Goal: Information Seeking & Learning: Compare options

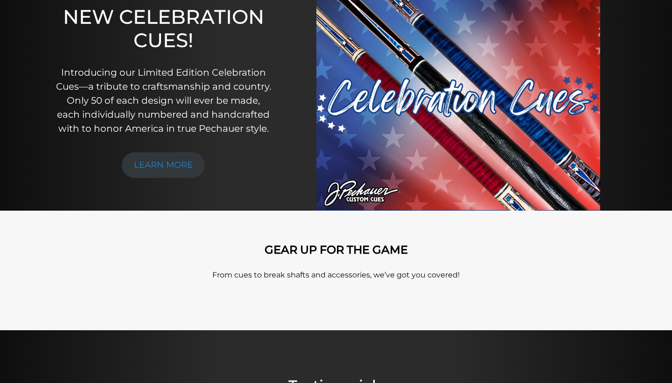
scroll to position [88, 0]
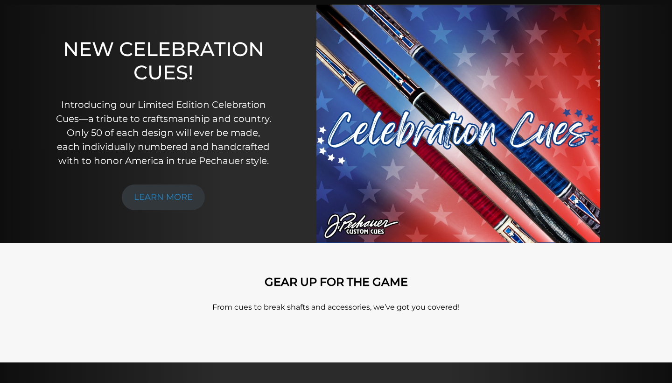
click at [474, 186] on img at bounding box center [459, 124] width 284 height 238
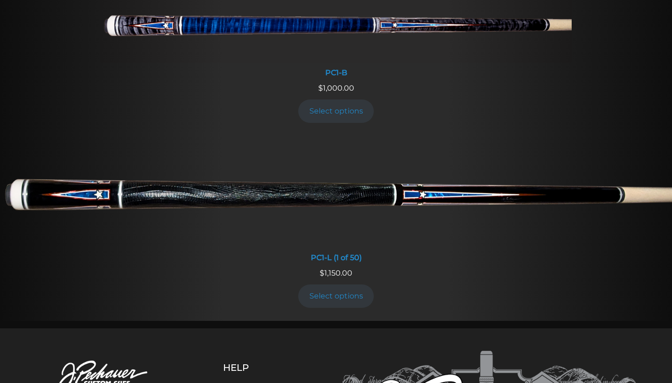
scroll to position [586, 0]
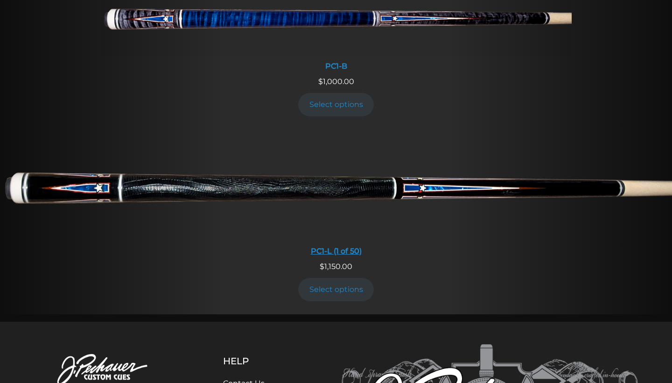
click at [344, 247] on div "PC1-L (1 of 50)" at bounding box center [336, 251] width 672 height 9
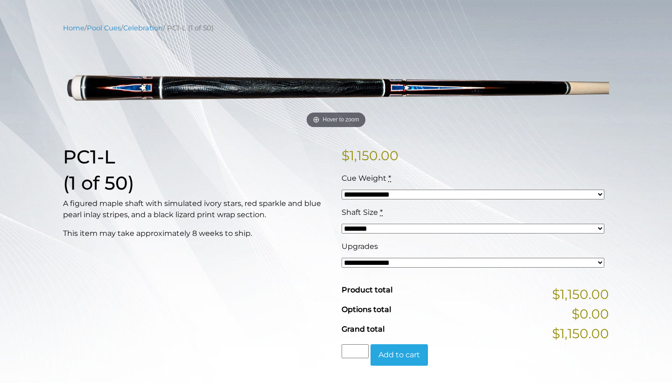
scroll to position [103, 0]
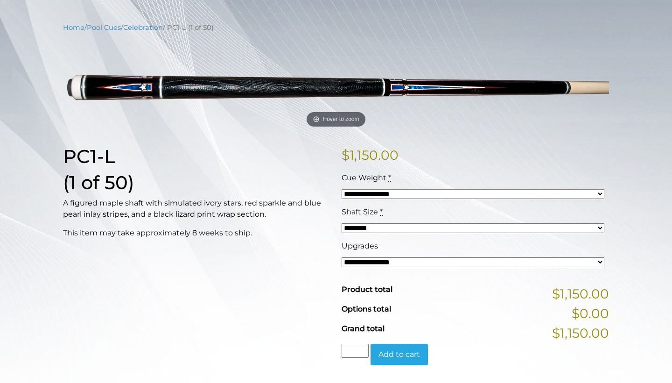
select select "*****"
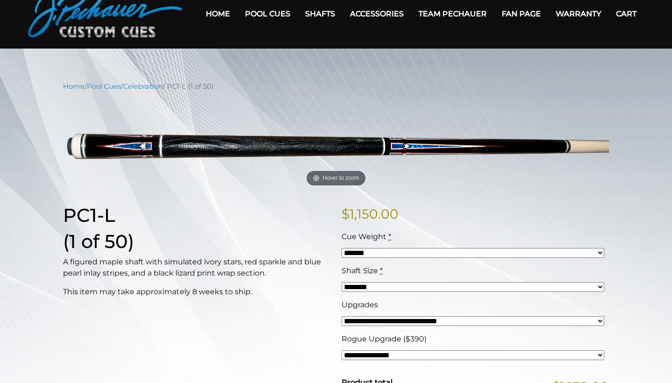
scroll to position [44, 0]
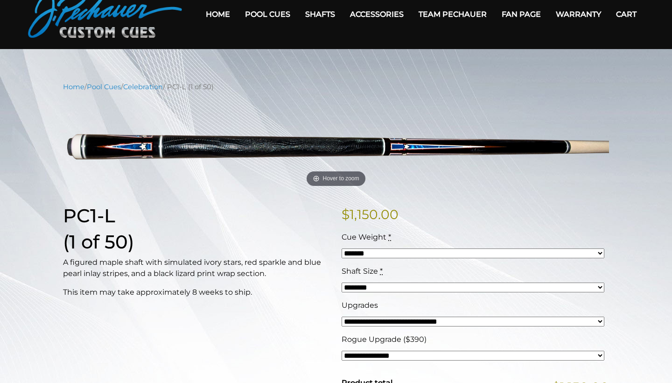
click at [200, 10] on link "Home" at bounding box center [217, 14] width 39 height 24
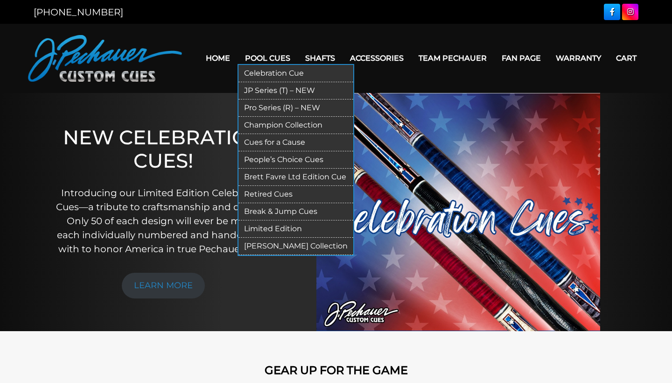
click at [271, 194] on link "Retired Cues" at bounding box center [296, 194] width 115 height 17
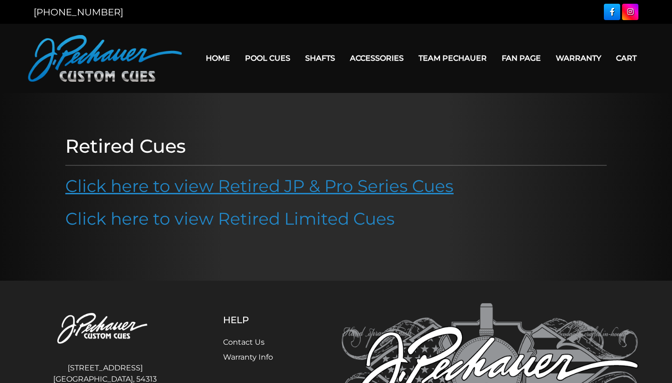
click at [272, 189] on link "Click here to view Retired JP & Pro Series Cues" at bounding box center [259, 186] width 389 height 21
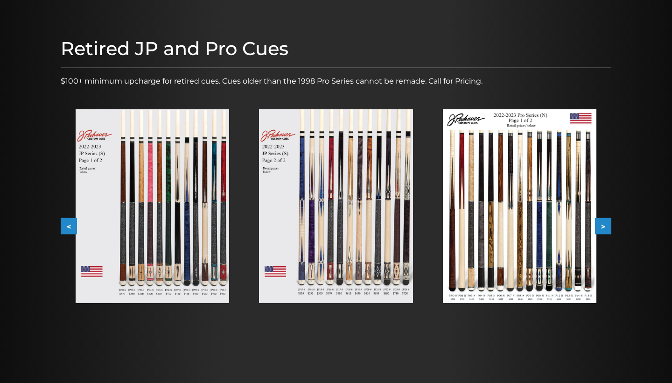
scroll to position [94, 0]
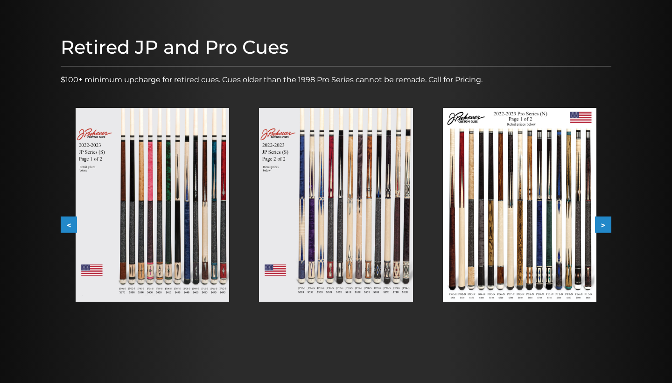
click at [70, 222] on button "<" at bounding box center [69, 225] width 16 height 16
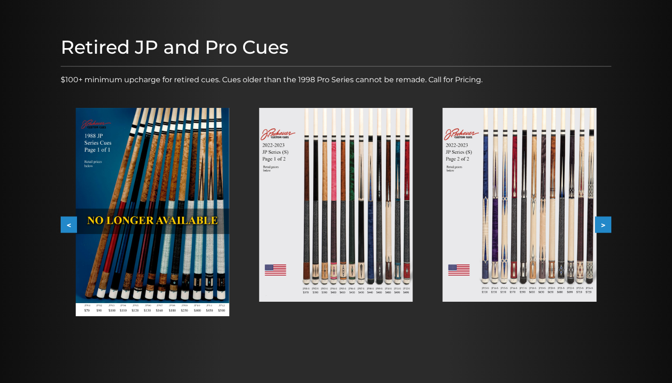
click at [70, 222] on button "<" at bounding box center [69, 225] width 16 height 16
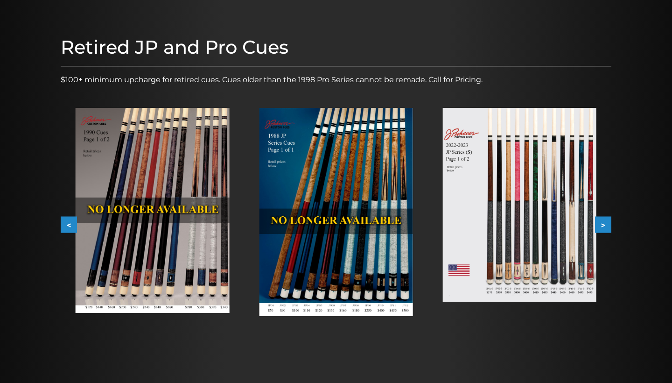
click at [69, 222] on button "<" at bounding box center [69, 225] width 16 height 16
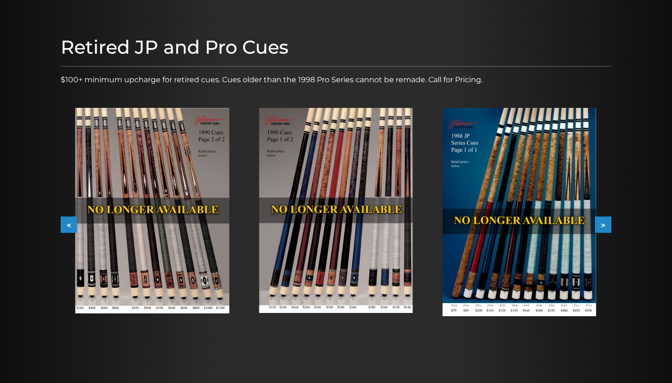
click at [71, 226] on button "<" at bounding box center [69, 225] width 16 height 16
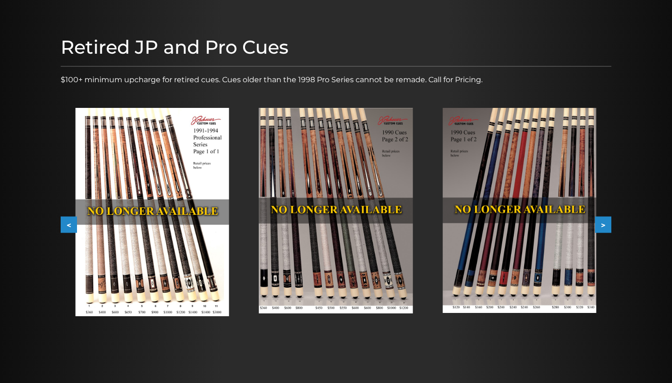
click at [71, 226] on button "<" at bounding box center [69, 225] width 16 height 16
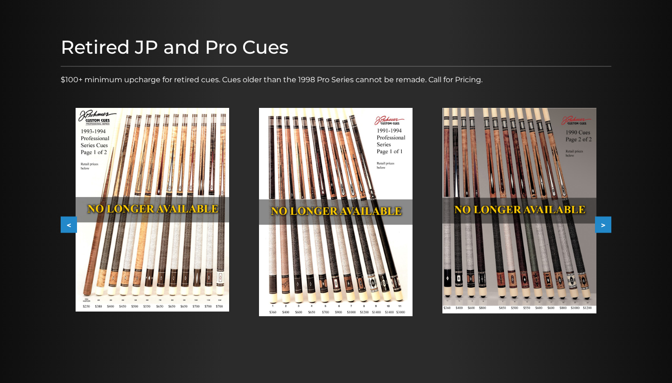
click at [72, 226] on button "<" at bounding box center [69, 225] width 16 height 16
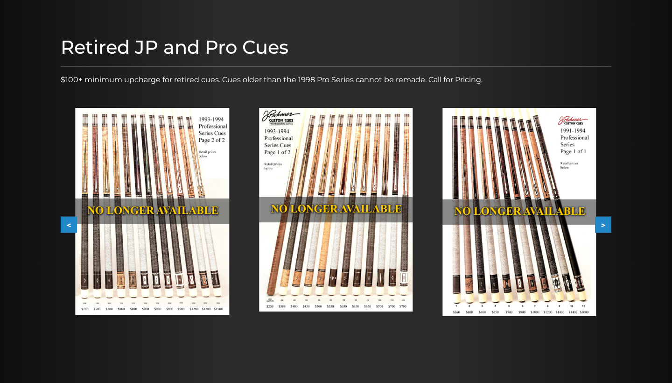
click at [72, 226] on button "<" at bounding box center [69, 225] width 16 height 16
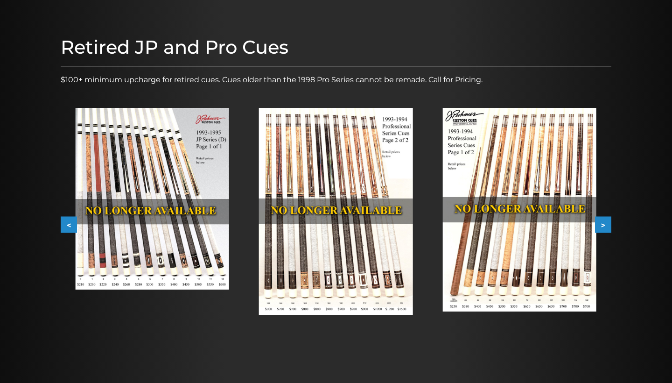
click at [72, 226] on button "<" at bounding box center [69, 225] width 16 height 16
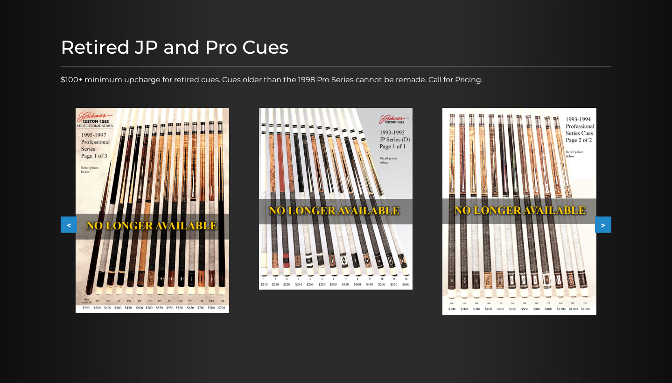
click at [72, 226] on button "<" at bounding box center [69, 225] width 16 height 16
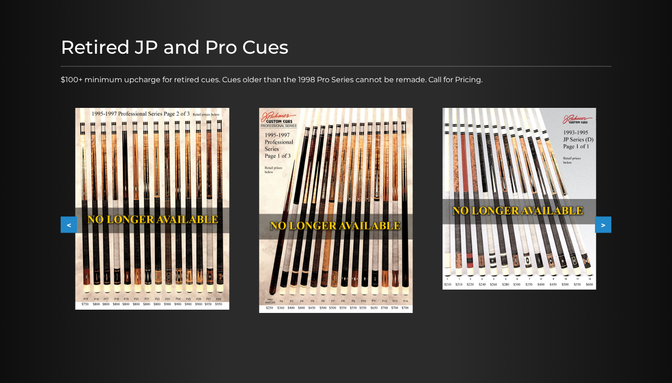
click at [72, 226] on button "<" at bounding box center [69, 225] width 16 height 16
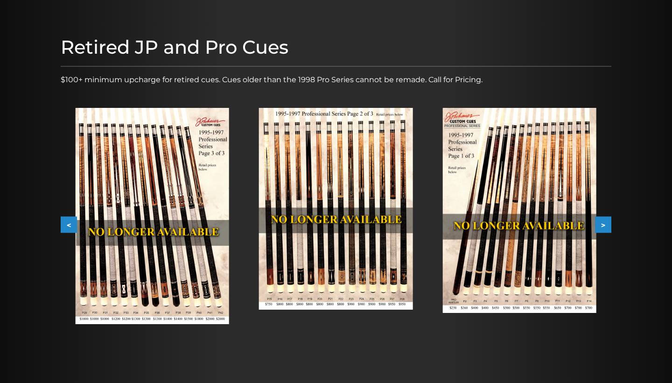
click at [72, 226] on button "<" at bounding box center [69, 225] width 16 height 16
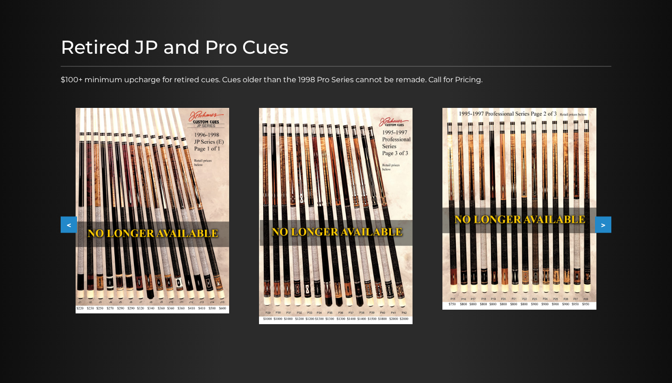
click at [72, 226] on button "<" at bounding box center [69, 225] width 16 height 16
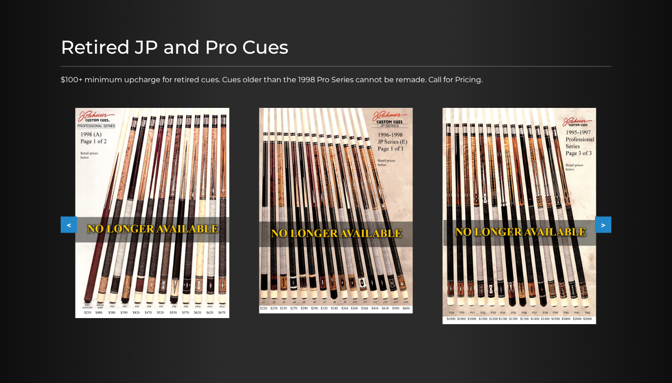
click at [72, 226] on button "<" at bounding box center [69, 225] width 16 height 16
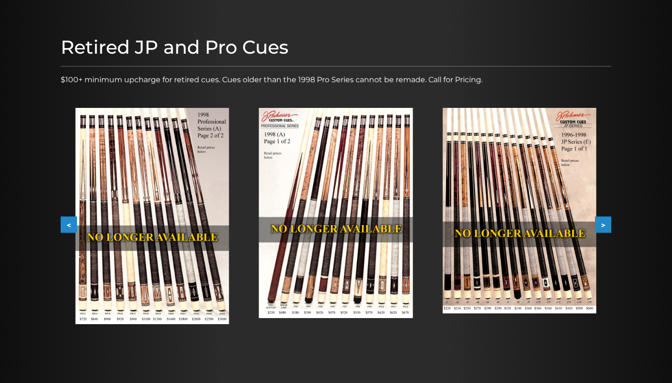
click at [72, 226] on button "<" at bounding box center [69, 225] width 16 height 16
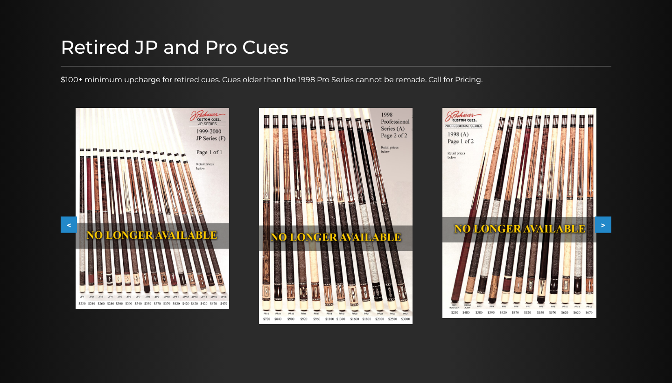
click at [72, 226] on button "<" at bounding box center [69, 225] width 16 height 16
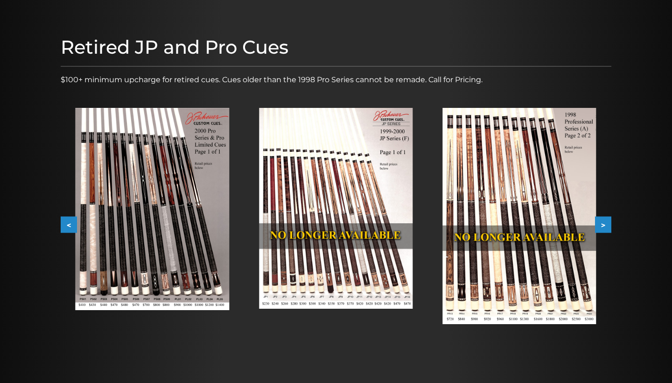
click at [69, 224] on button "<" at bounding box center [69, 225] width 16 height 16
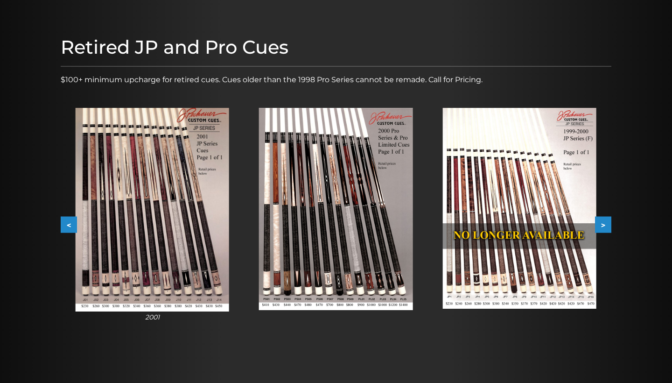
click at [339, 189] on img at bounding box center [336, 209] width 154 height 202
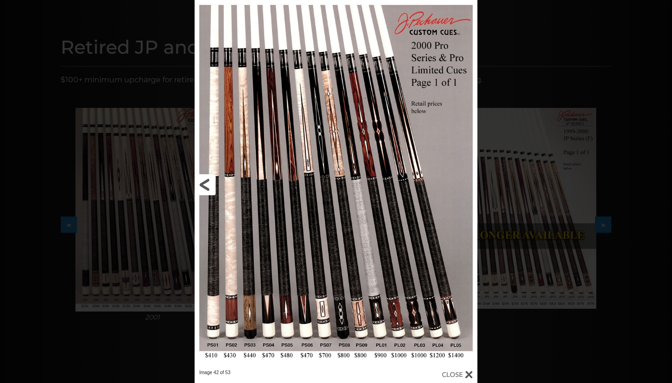
scroll to position [101, 0]
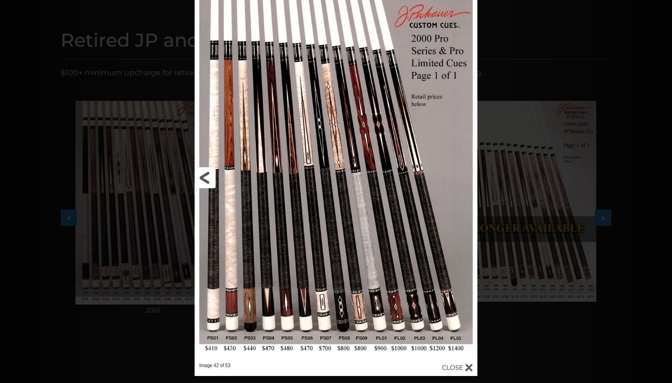
click at [303, 297] on link at bounding box center [258, 177] width 127 height 369
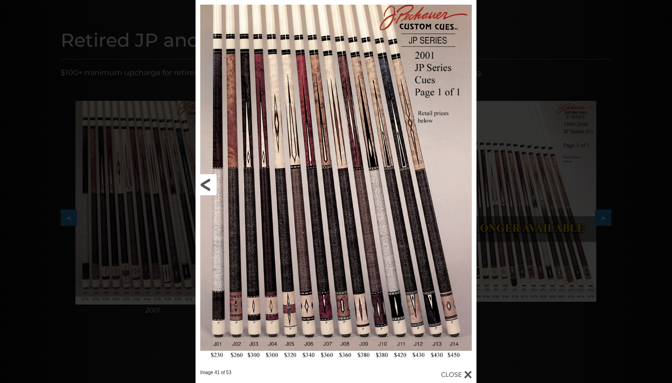
click at [205, 183] on link at bounding box center [259, 184] width 127 height 369
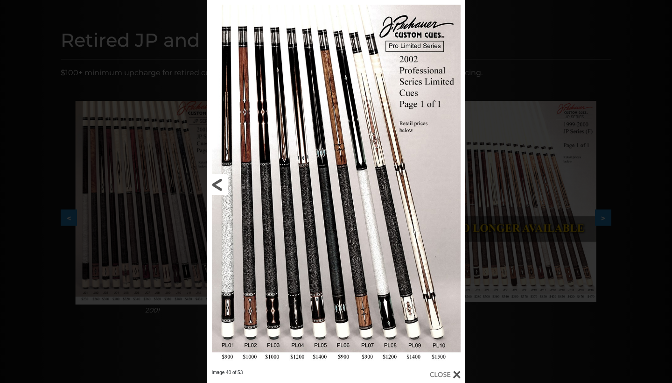
click at [216, 181] on link at bounding box center [265, 184] width 116 height 369
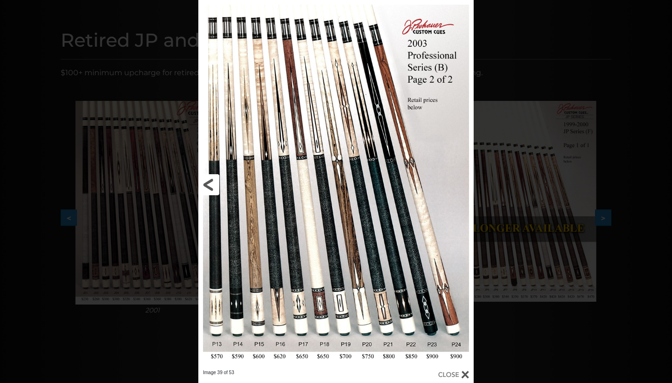
click at [216, 181] on link at bounding box center [260, 184] width 124 height 369
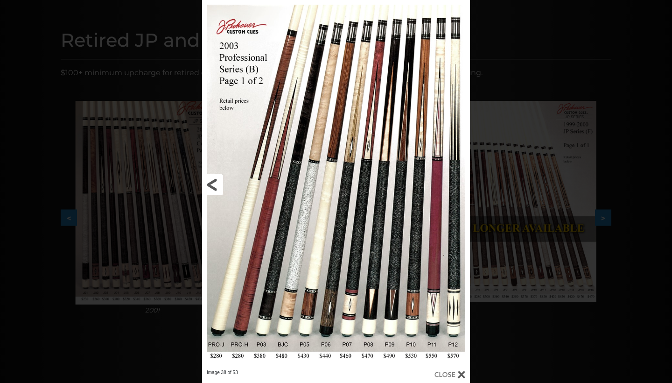
click at [216, 181] on link at bounding box center [262, 184] width 120 height 369
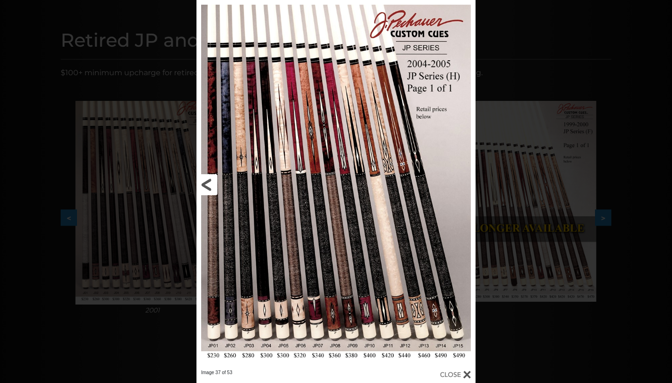
click at [216, 181] on link at bounding box center [260, 184] width 126 height 369
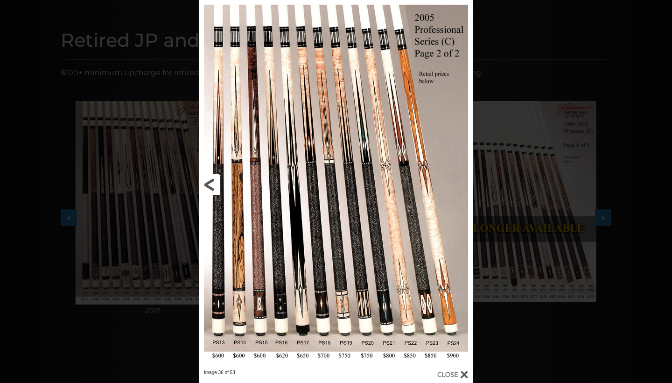
click at [216, 181] on link at bounding box center [260, 184] width 123 height 369
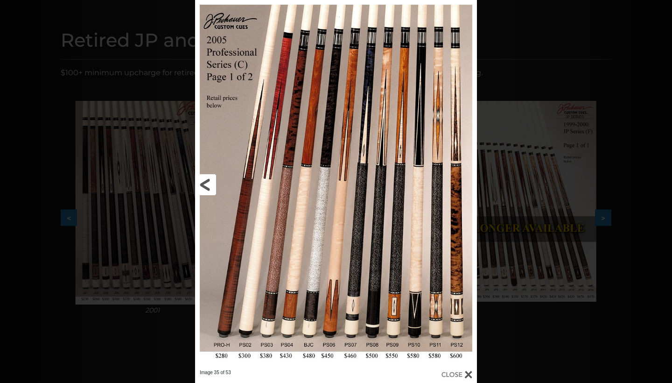
click at [216, 181] on link at bounding box center [258, 184] width 127 height 369
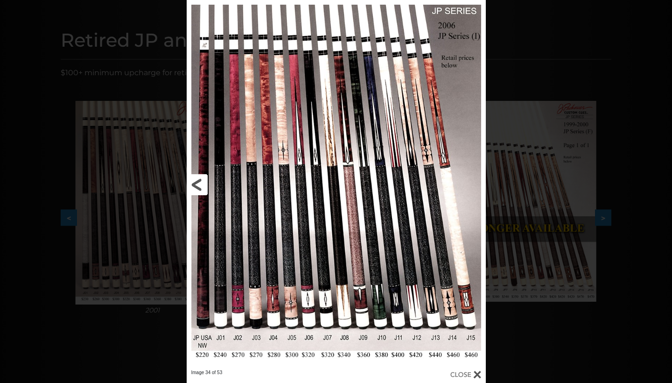
click at [196, 188] on link at bounding box center [254, 184] width 134 height 369
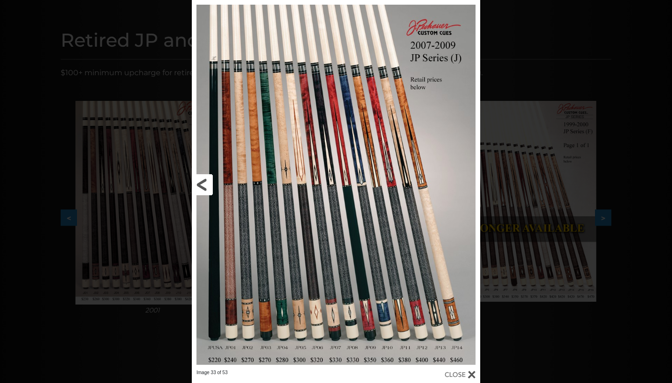
click at [197, 187] on link at bounding box center [257, 184] width 130 height 369
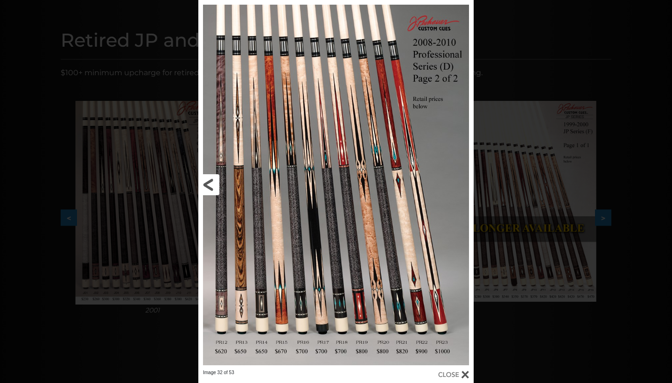
click at [197, 187] on div "Image 32 of 53" at bounding box center [336, 191] width 672 height 383
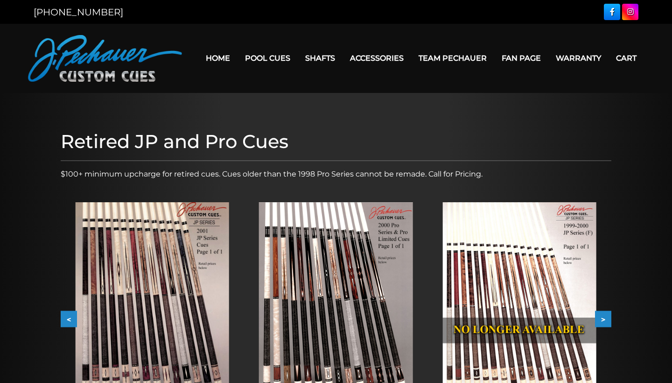
scroll to position [0, 0]
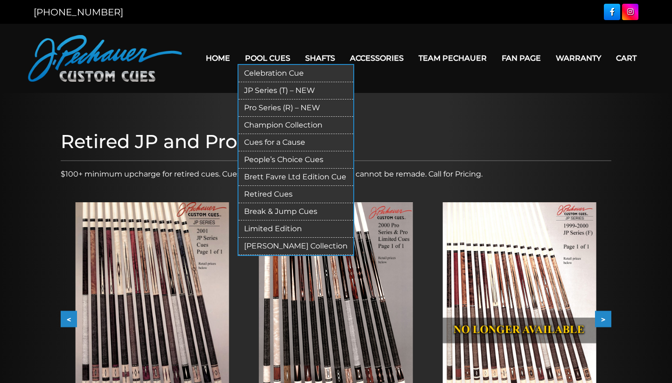
click at [278, 104] on link "Pro Series (R) – NEW" at bounding box center [296, 107] width 115 height 17
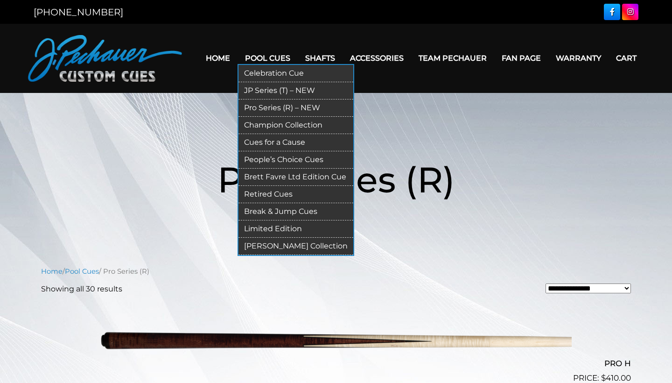
click at [275, 91] on link "JP Series (T) – NEW" at bounding box center [296, 90] width 115 height 17
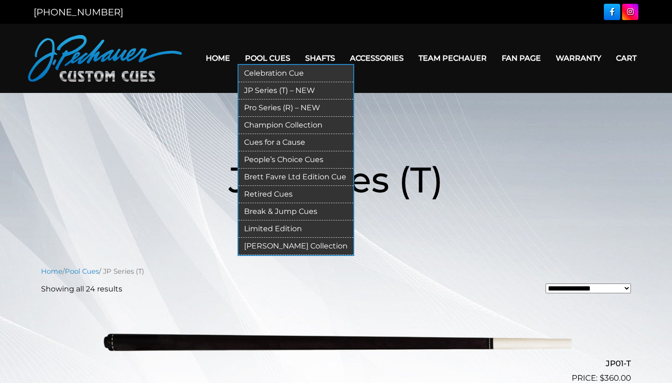
click at [278, 106] on link "Pro Series (R) – NEW" at bounding box center [296, 107] width 115 height 17
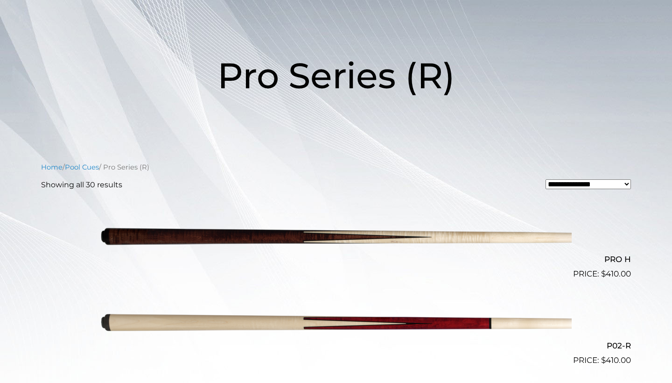
scroll to position [154, 0]
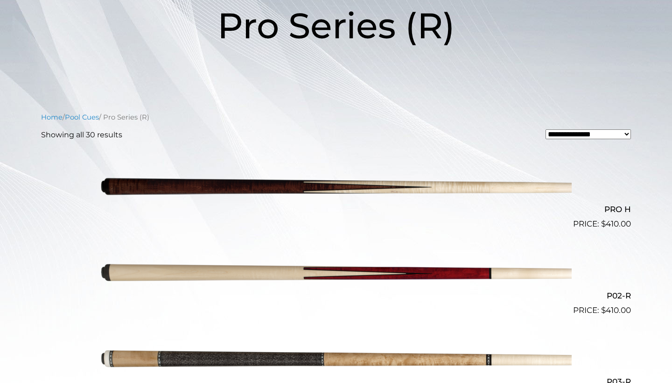
select select "**********"
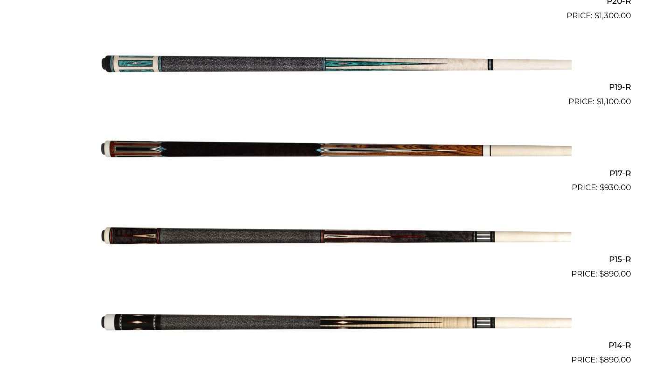
scroll to position [1605, 0]
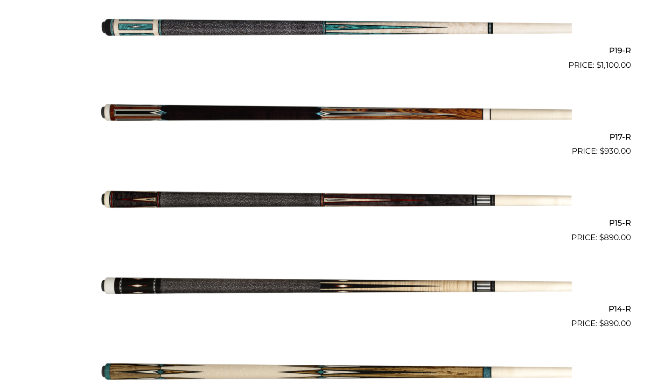
click at [447, 194] on img at bounding box center [336, 200] width 472 height 78
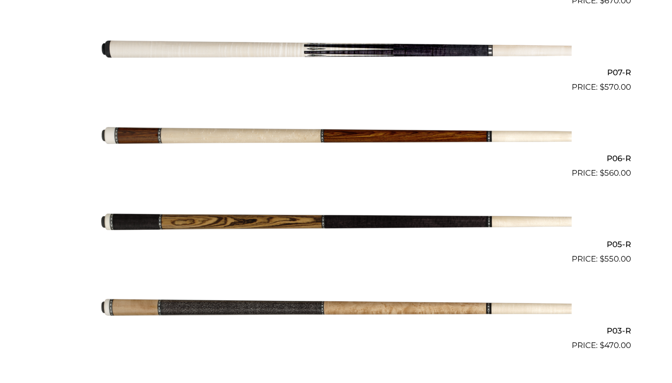
scroll to position [2363, 0]
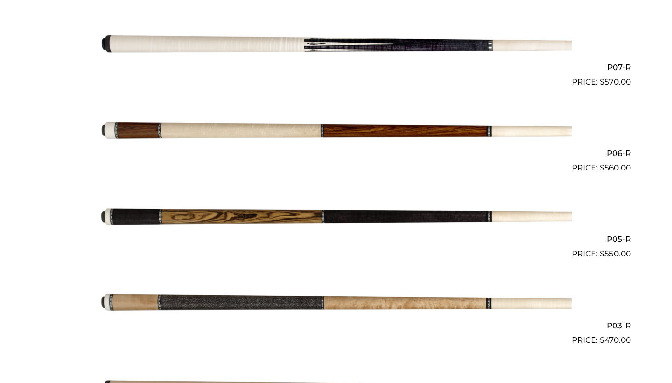
click at [334, 207] on img at bounding box center [336, 217] width 472 height 78
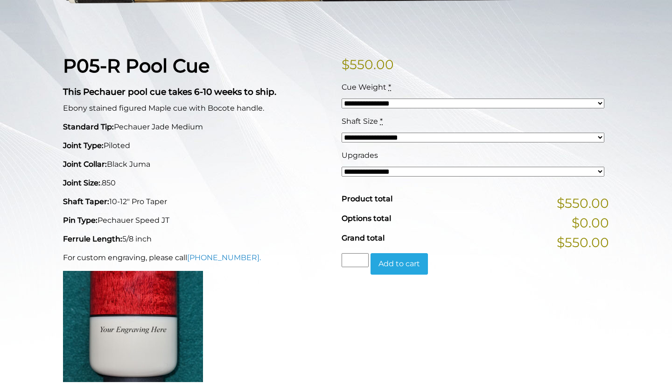
scroll to position [195, 0]
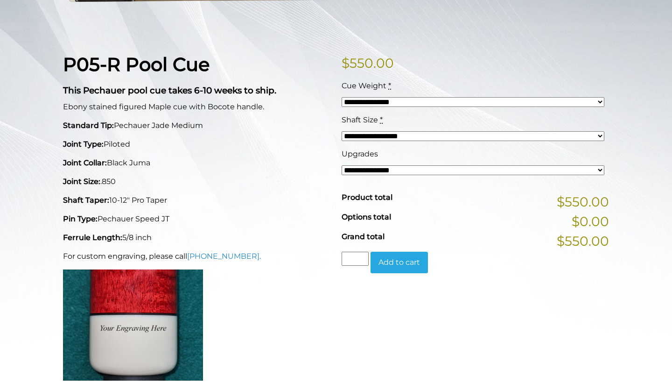
select select "*****"
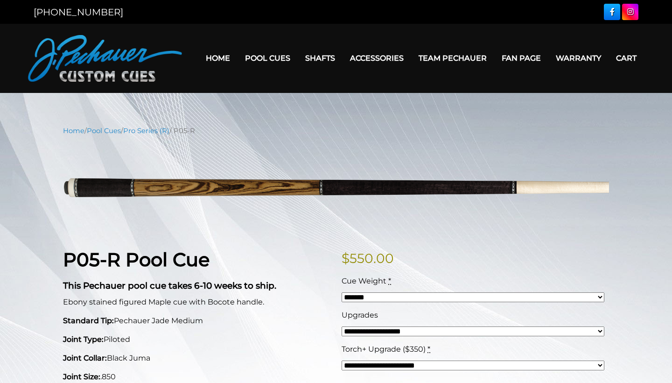
scroll to position [0, 0]
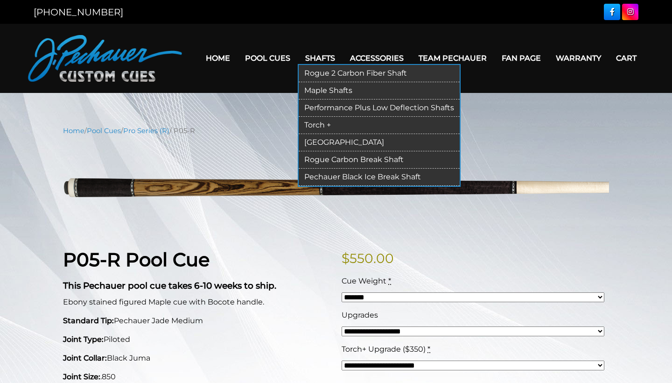
click at [336, 123] on link "Torch +" at bounding box center [379, 125] width 161 height 17
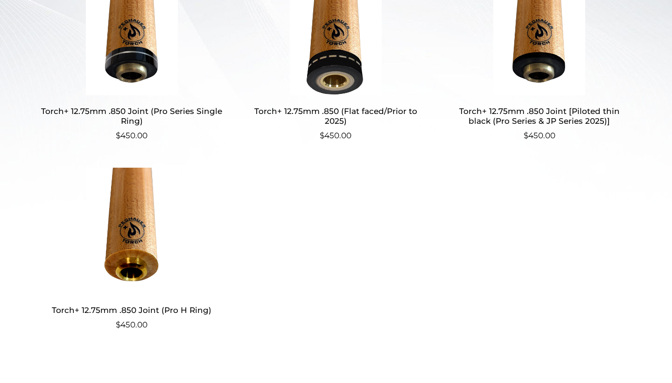
scroll to position [327, 0]
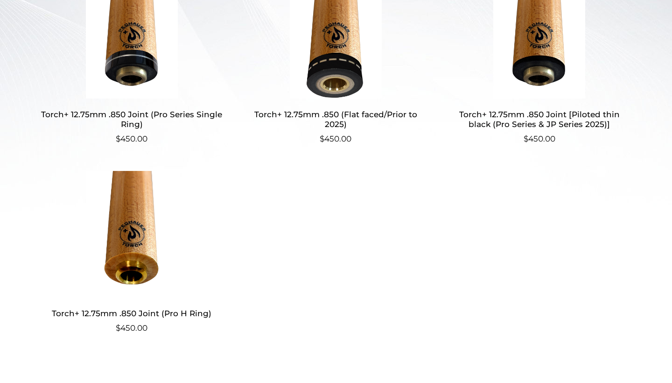
click at [332, 81] on img at bounding box center [336, 35] width 182 height 126
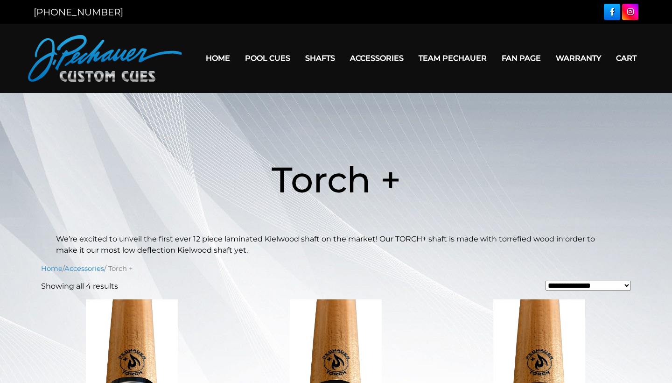
scroll to position [0, 0]
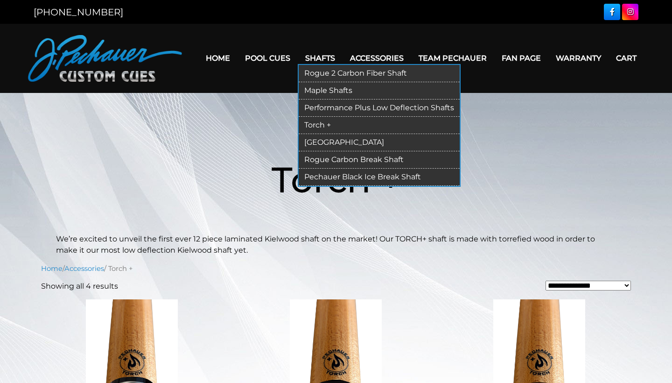
click at [327, 127] on link "Torch +" at bounding box center [379, 125] width 161 height 17
click at [323, 140] on link "[GEOGRAPHIC_DATA]" at bounding box center [379, 142] width 161 height 17
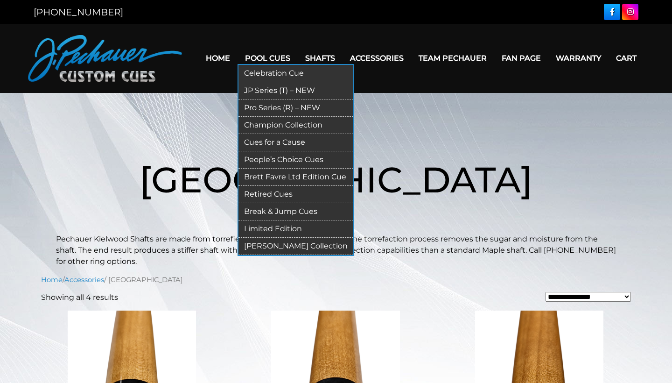
click at [265, 109] on link "Pro Series (R) – NEW" at bounding box center [296, 107] width 115 height 17
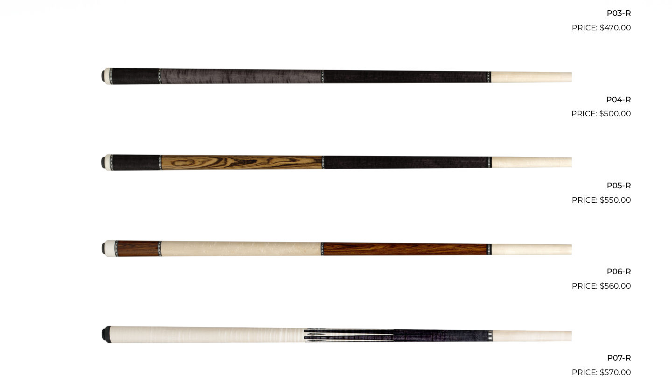
scroll to position [498, 0]
